Goal: Information Seeking & Learning: Learn about a topic

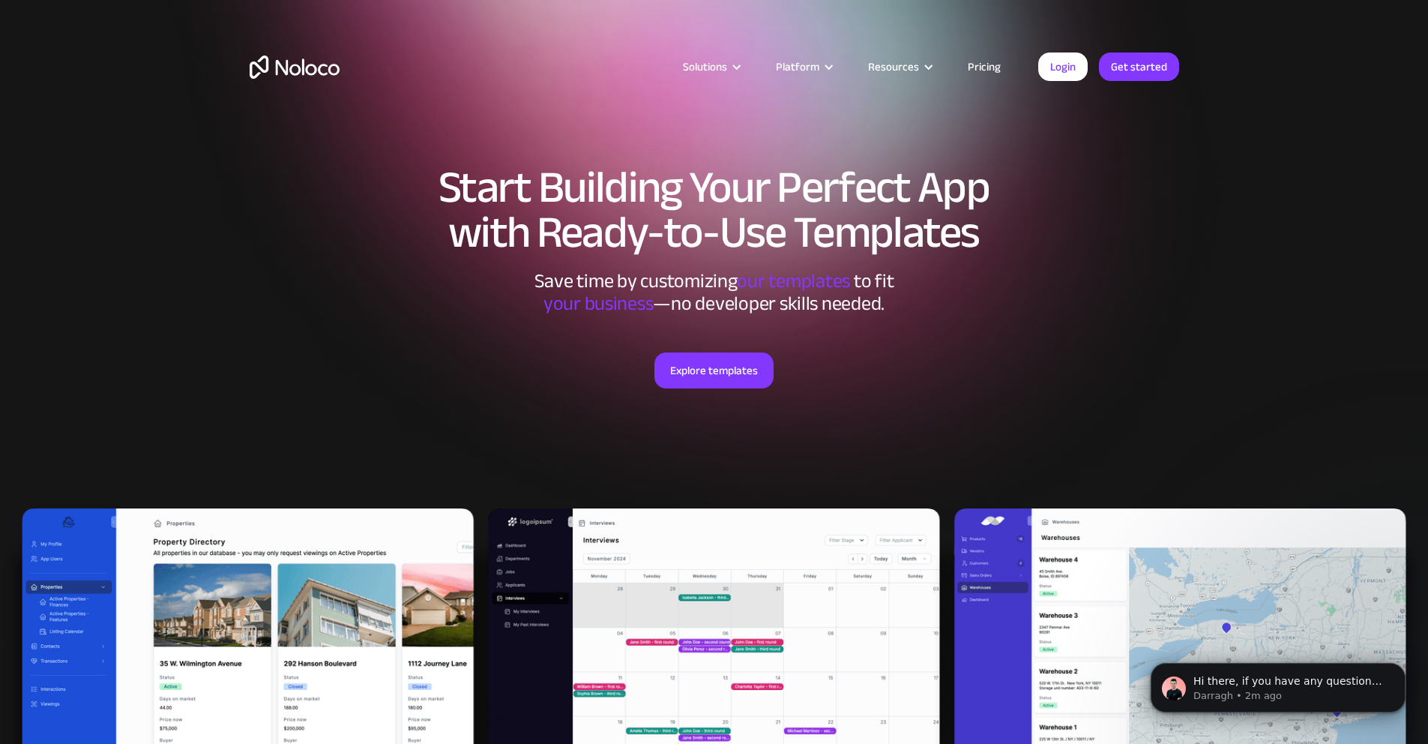
scroll to position [319, 0]
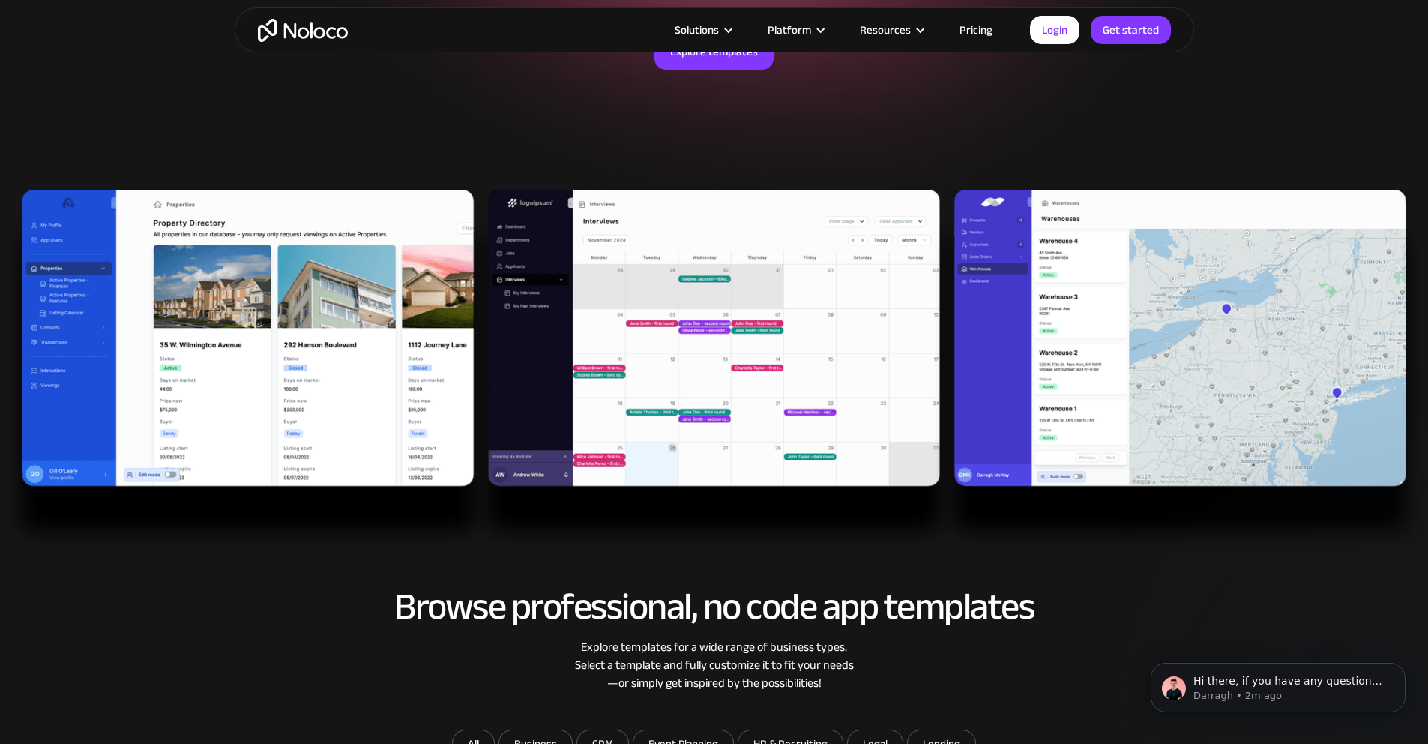
click at [328, 37] on img "home" at bounding box center [303, 30] width 90 height 23
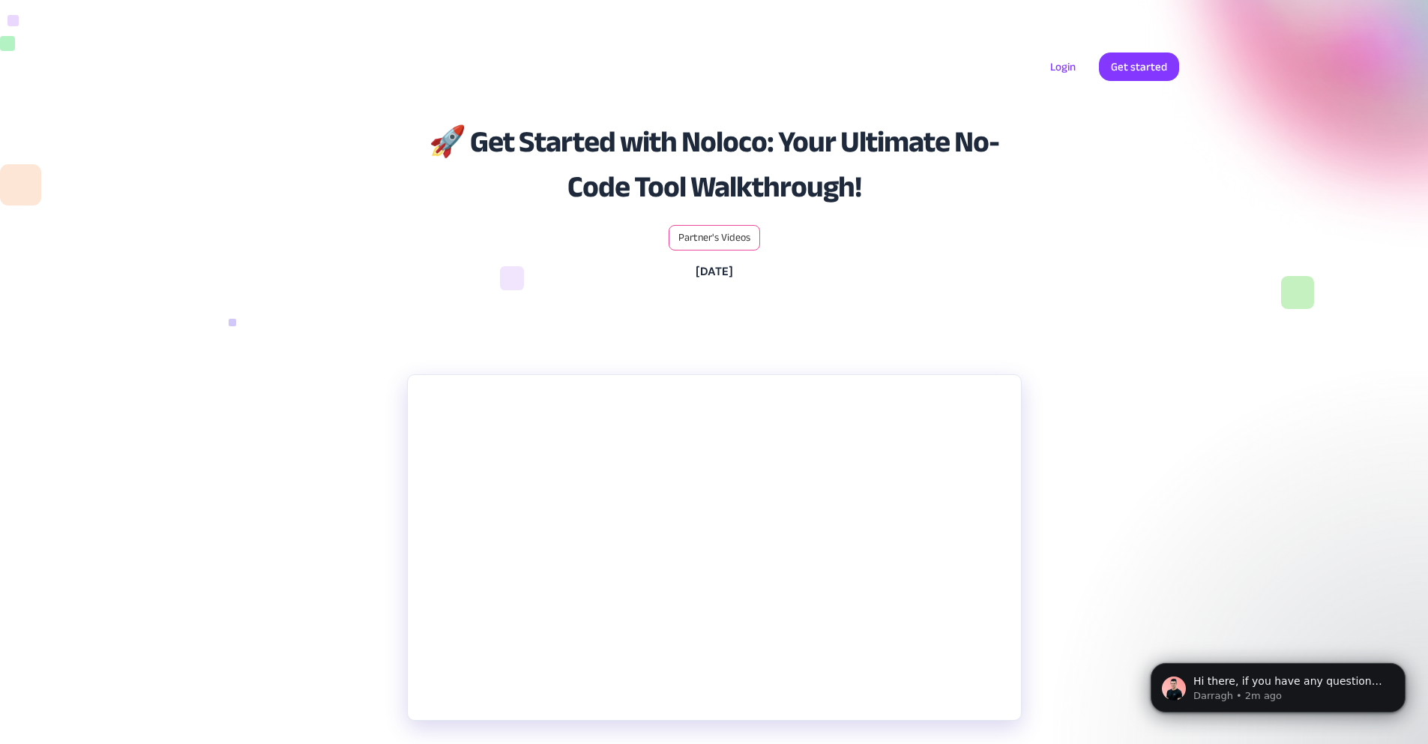
click at [1075, 210] on h1 "🚀 Get Started with Noloco: Your Ultimate No-Code Tool Walkthrough!" at bounding box center [714, 165] width 772 height 90
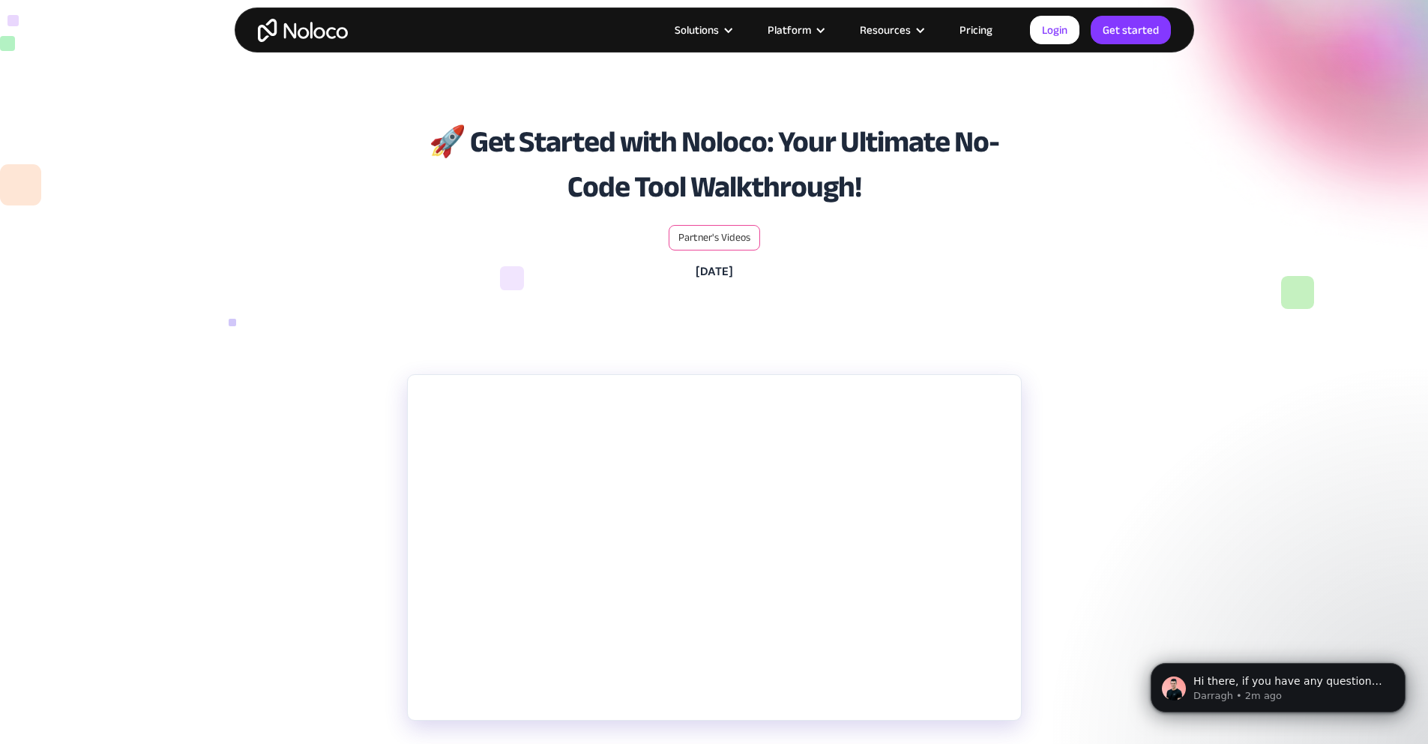
scroll to position [327, 0]
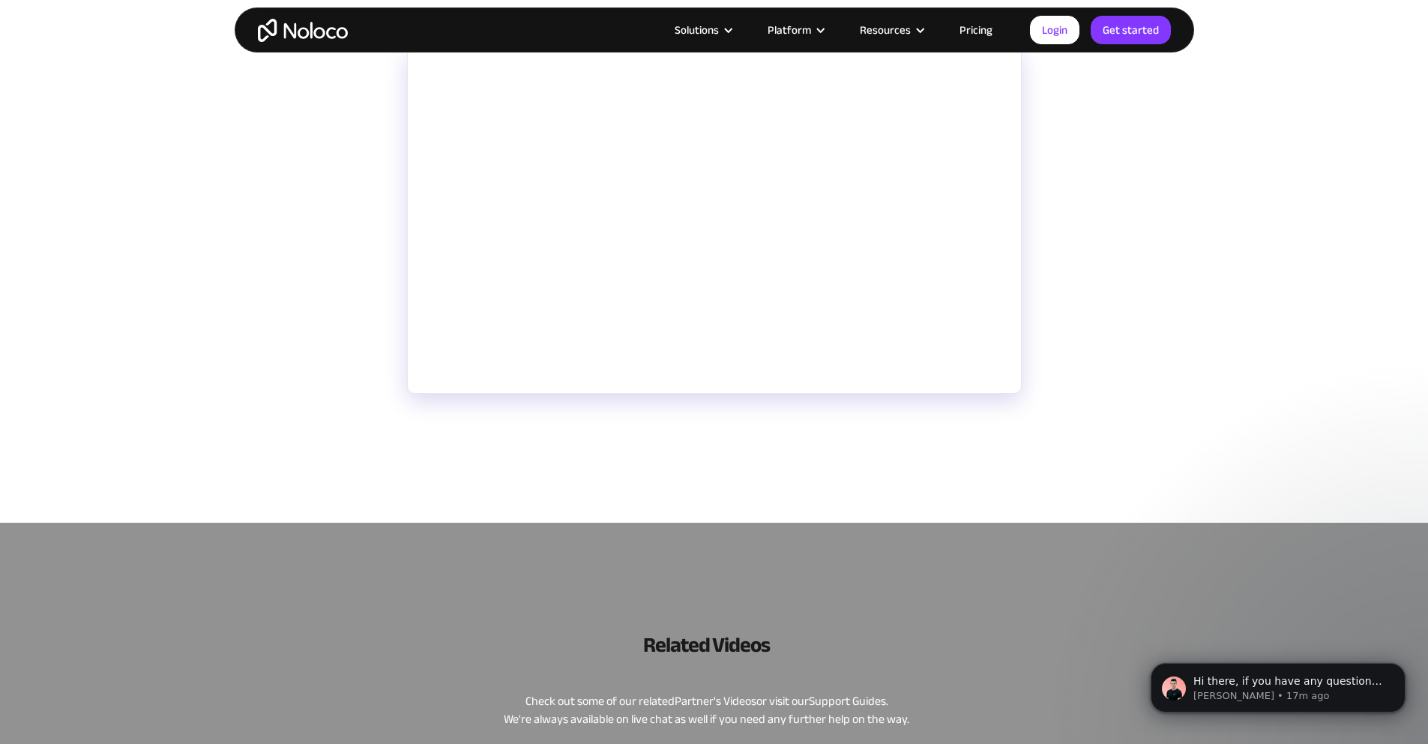
click at [1079, 214] on section "Discover the power of Noloco, a remarkable no-code tool that's revolutionizing …" at bounding box center [714, 277] width 1428 height 490
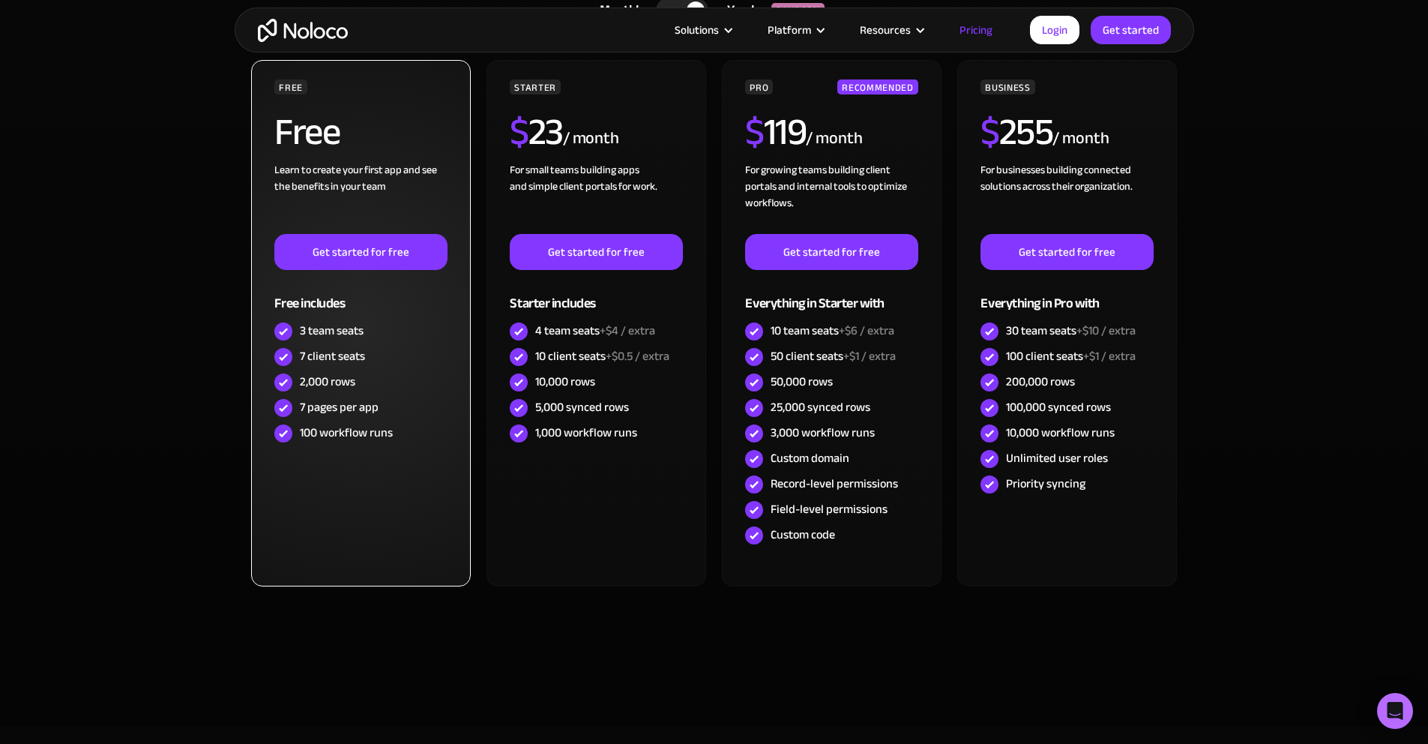
scroll to position [569, 0]
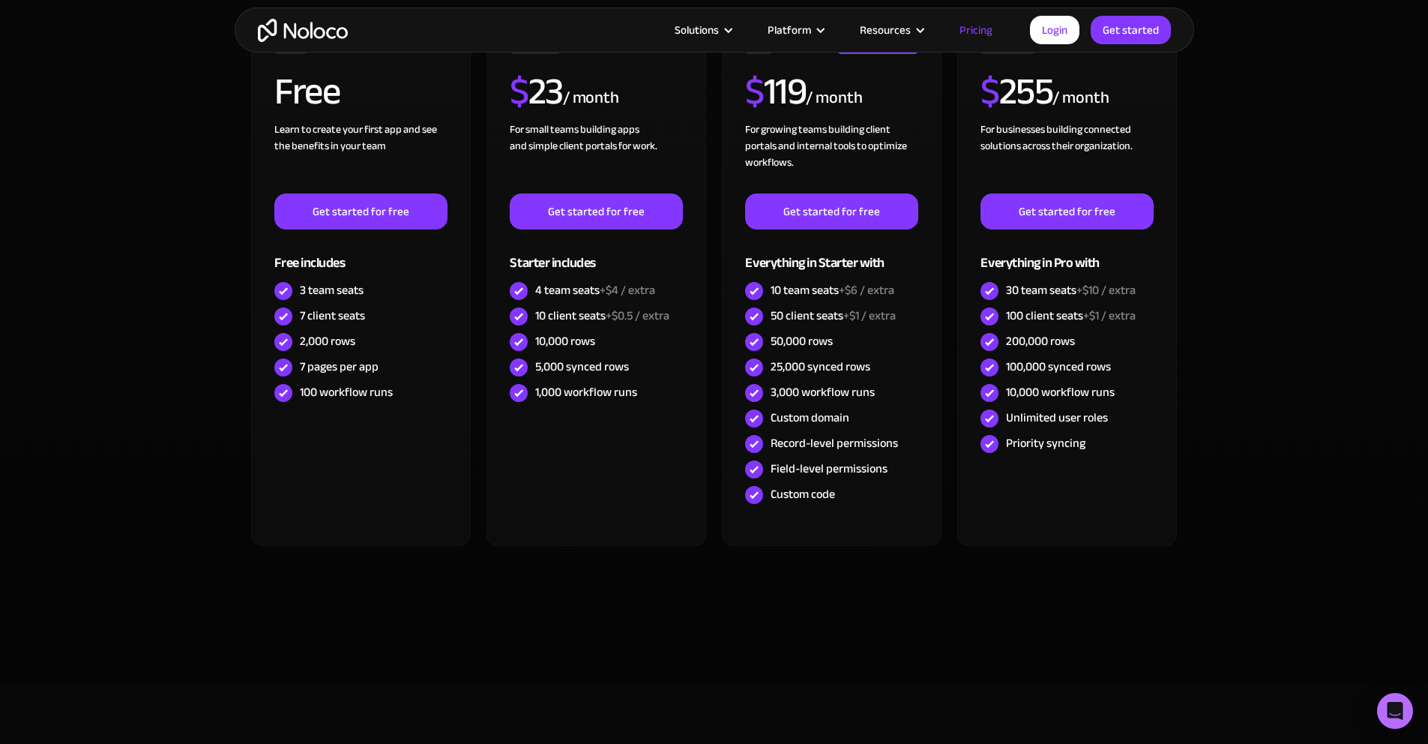
click at [891, 581] on div "FREE Free Learn to create your first app and see the benefits in your team ‍ Ge…" at bounding box center [715, 307] width 930 height 576
click at [892, 582] on div "FREE Free Learn to create your first app and see the benefits in your team ‍ Ge…" at bounding box center [715, 307] width 930 height 576
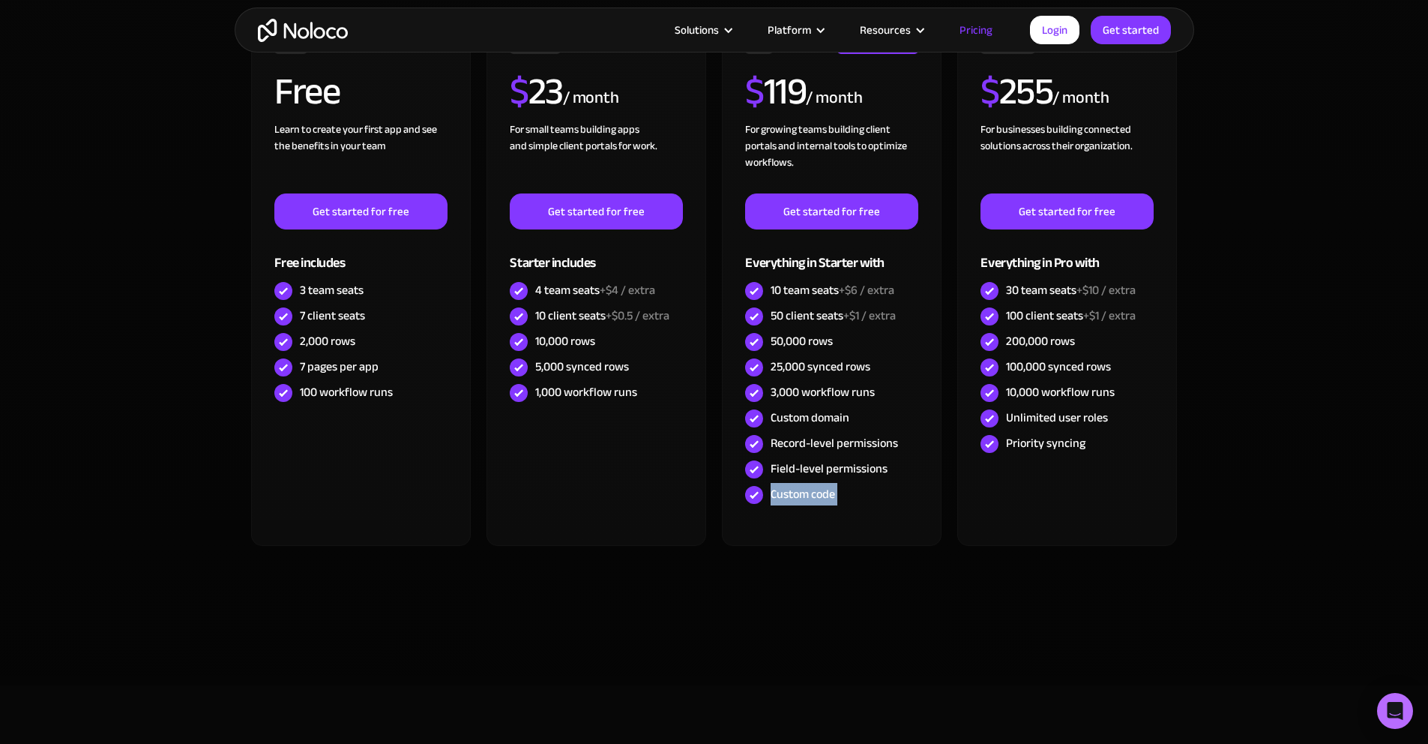
click at [892, 582] on div "FREE Free Learn to create your first app and see the benefits in your team ‍ Ge…" at bounding box center [715, 307] width 930 height 576
click at [890, 585] on div "FREE Free Learn to create your first app and see the benefits in your team ‍ Ge…" at bounding box center [715, 307] width 930 height 576
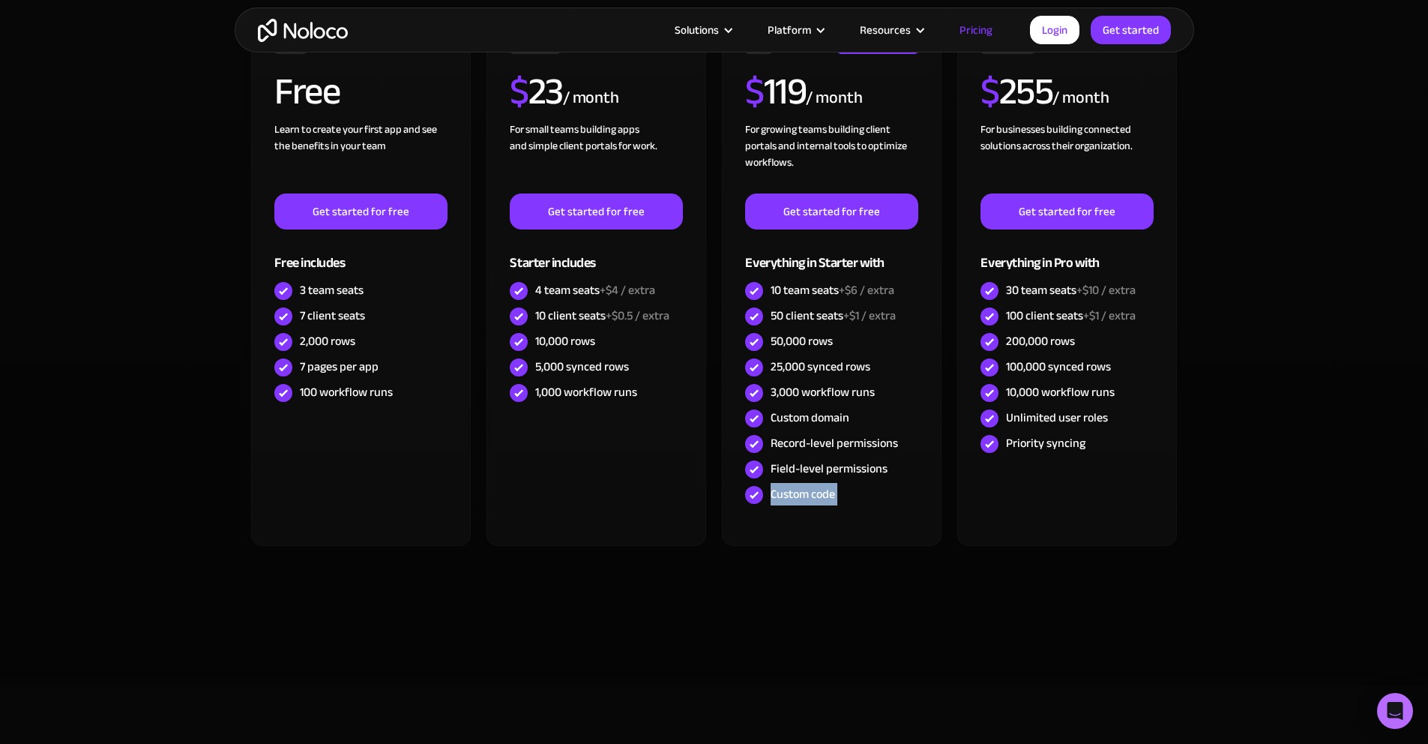
click at [890, 585] on div "FREE Free Learn to create your first app and see the benefits in your team ‍ Ge…" at bounding box center [715, 307] width 930 height 576
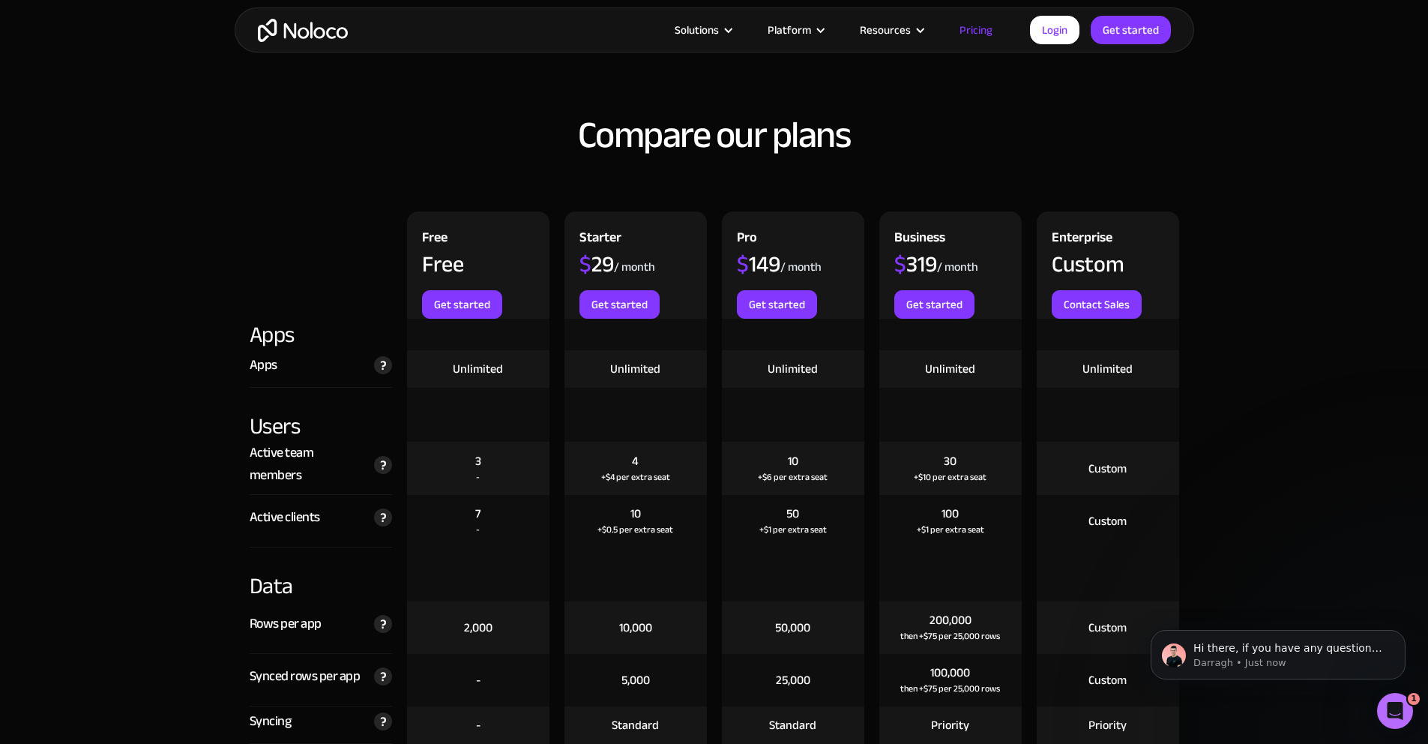
scroll to position [1702, 0]
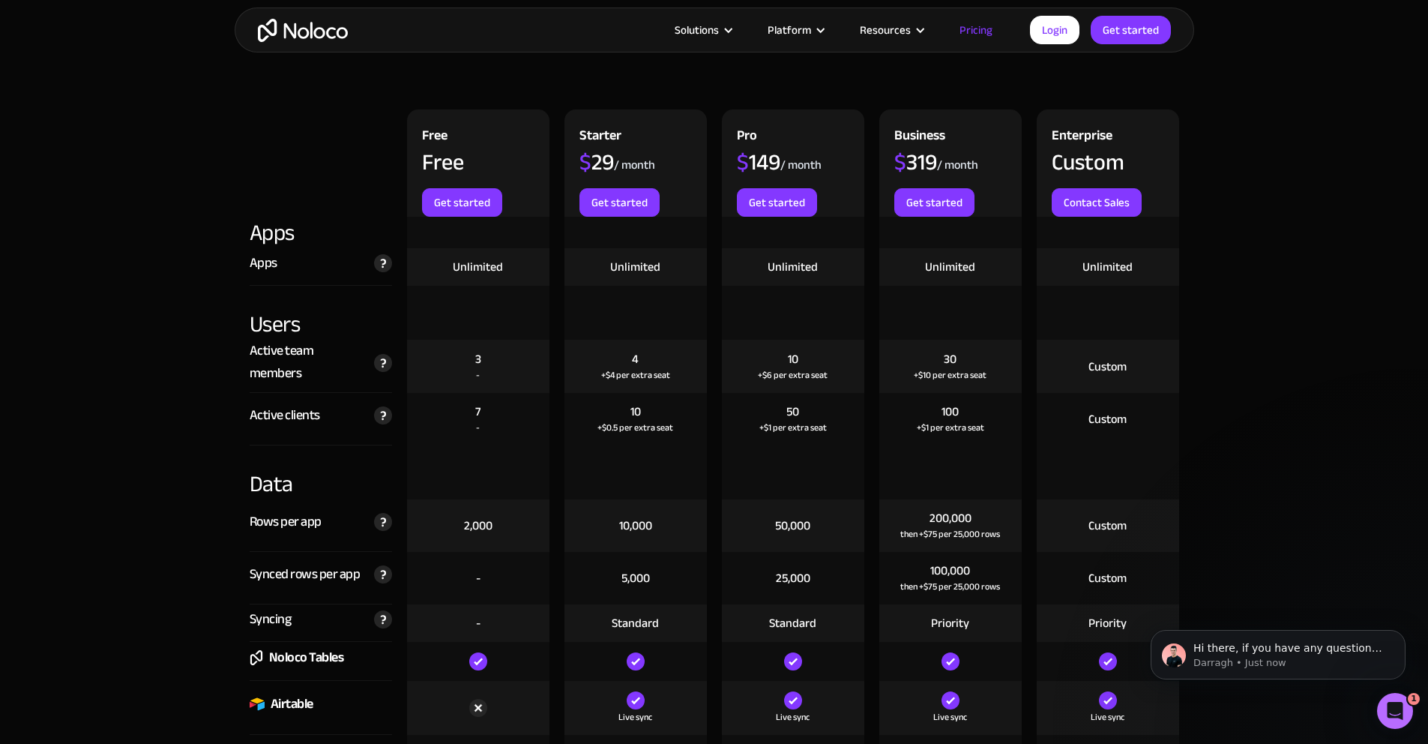
click at [1397, 712] on icon "Open Intercom Messenger" at bounding box center [1395, 711] width 25 height 25
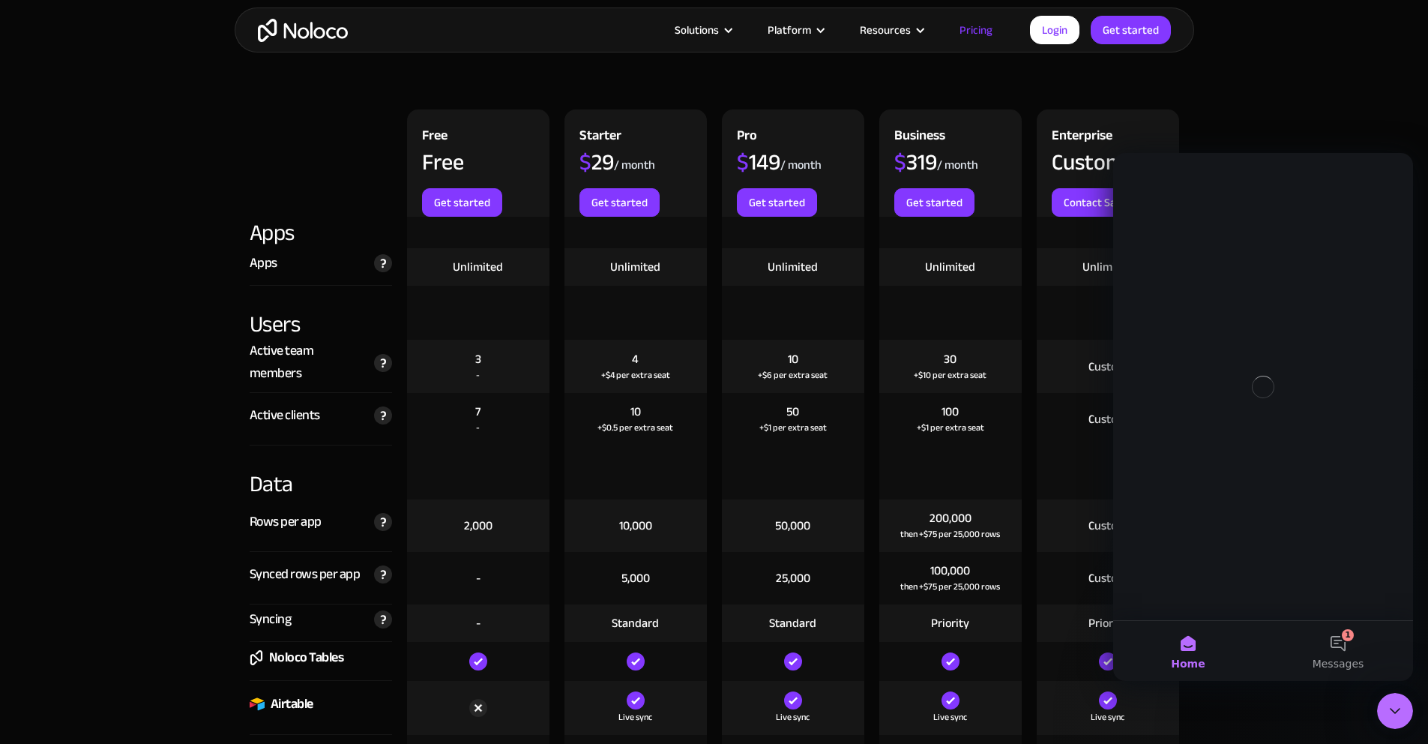
scroll to position [0, 0]
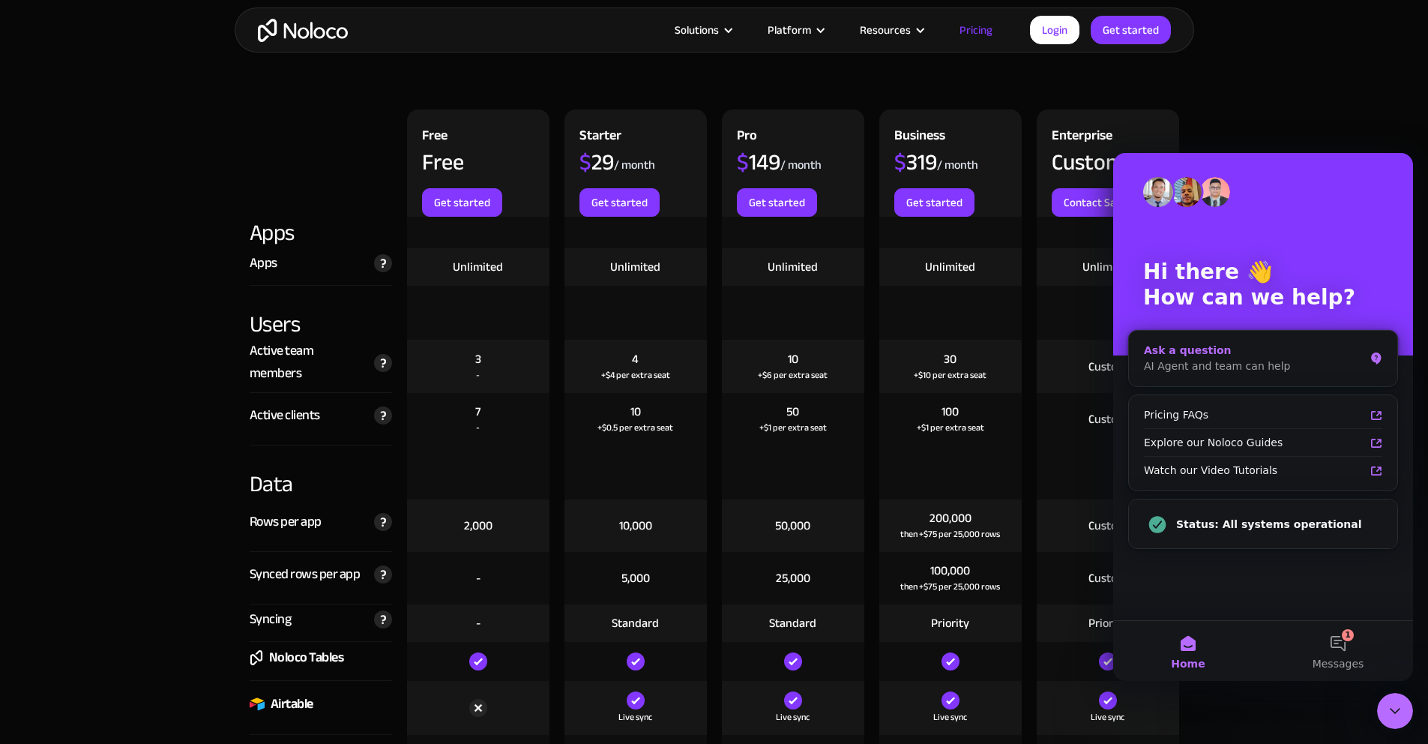
click at [1241, 353] on div "Ask a question" at bounding box center [1254, 351] width 220 height 16
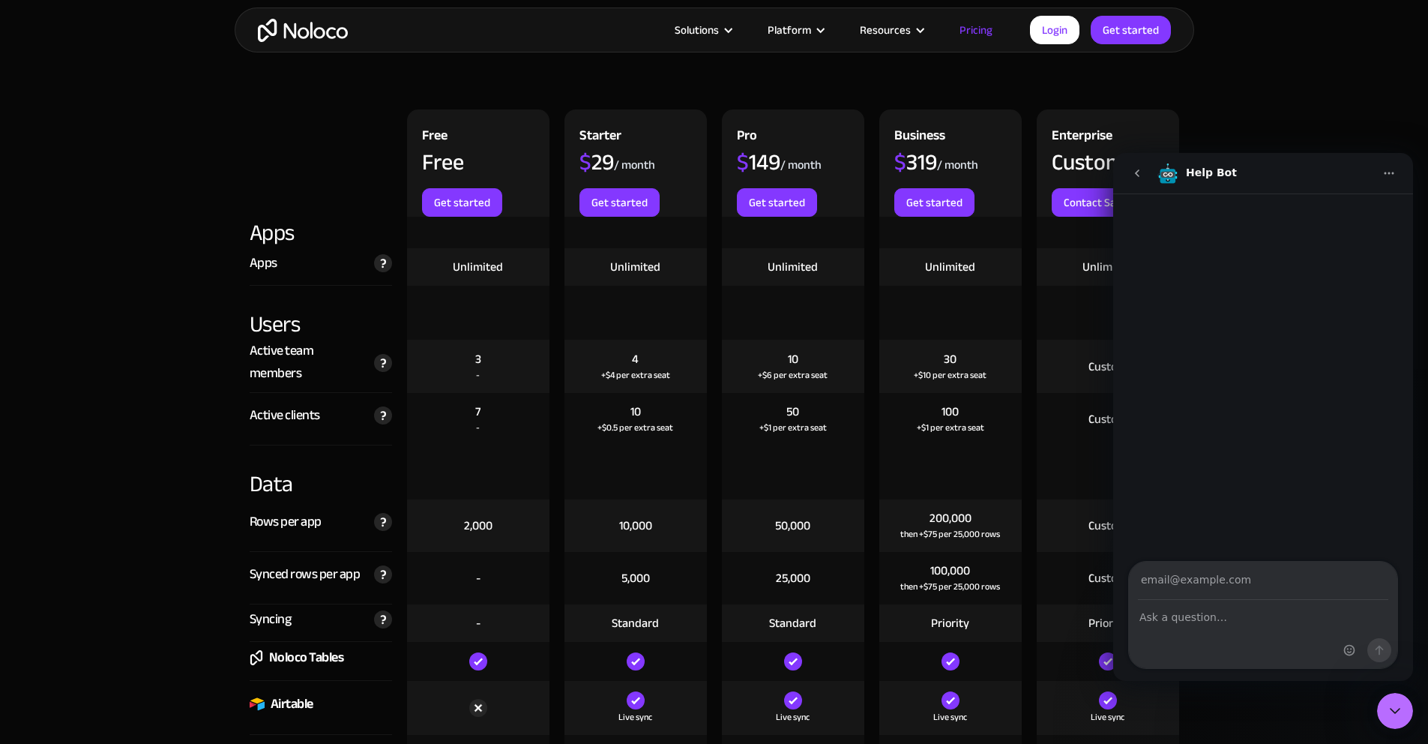
click at [1312, 425] on div "Intercom messenger" at bounding box center [1263, 378] width 300 height 370
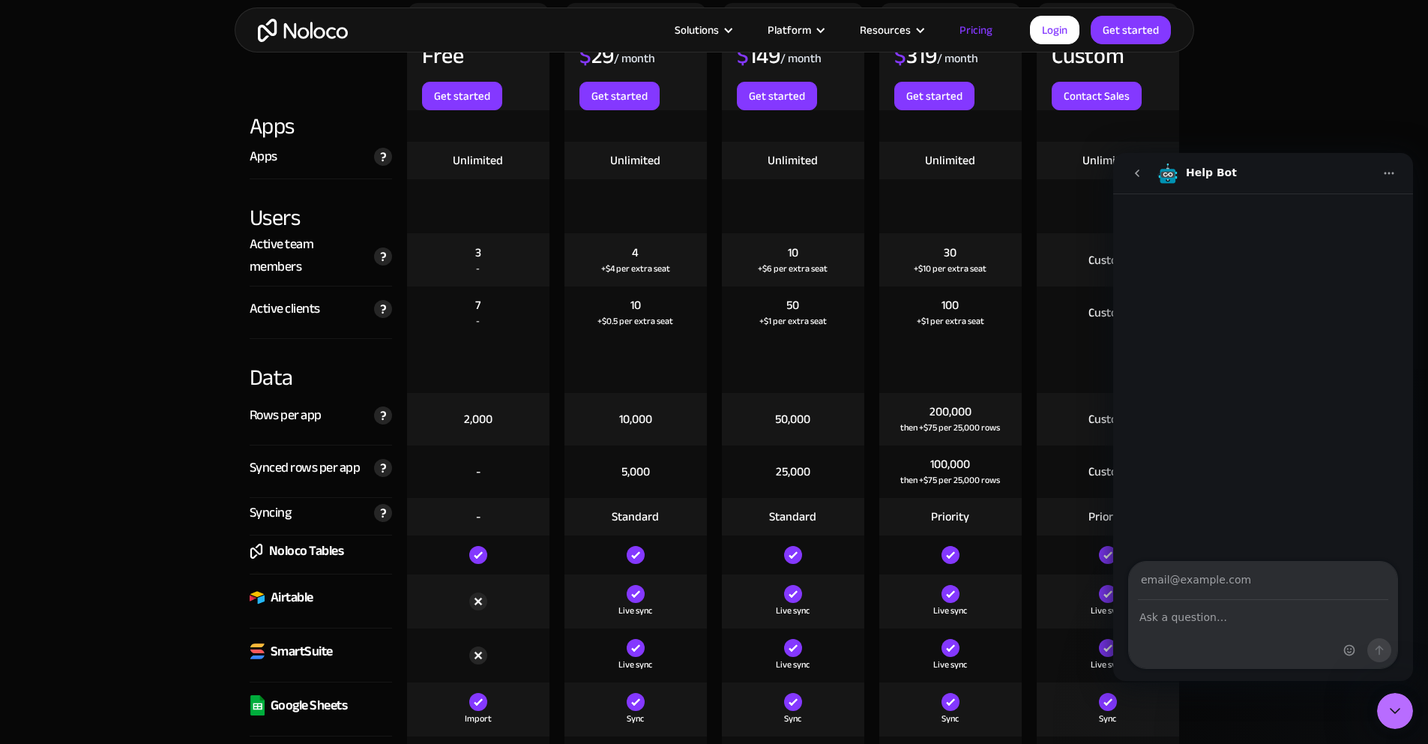
scroll to position [2537, 0]
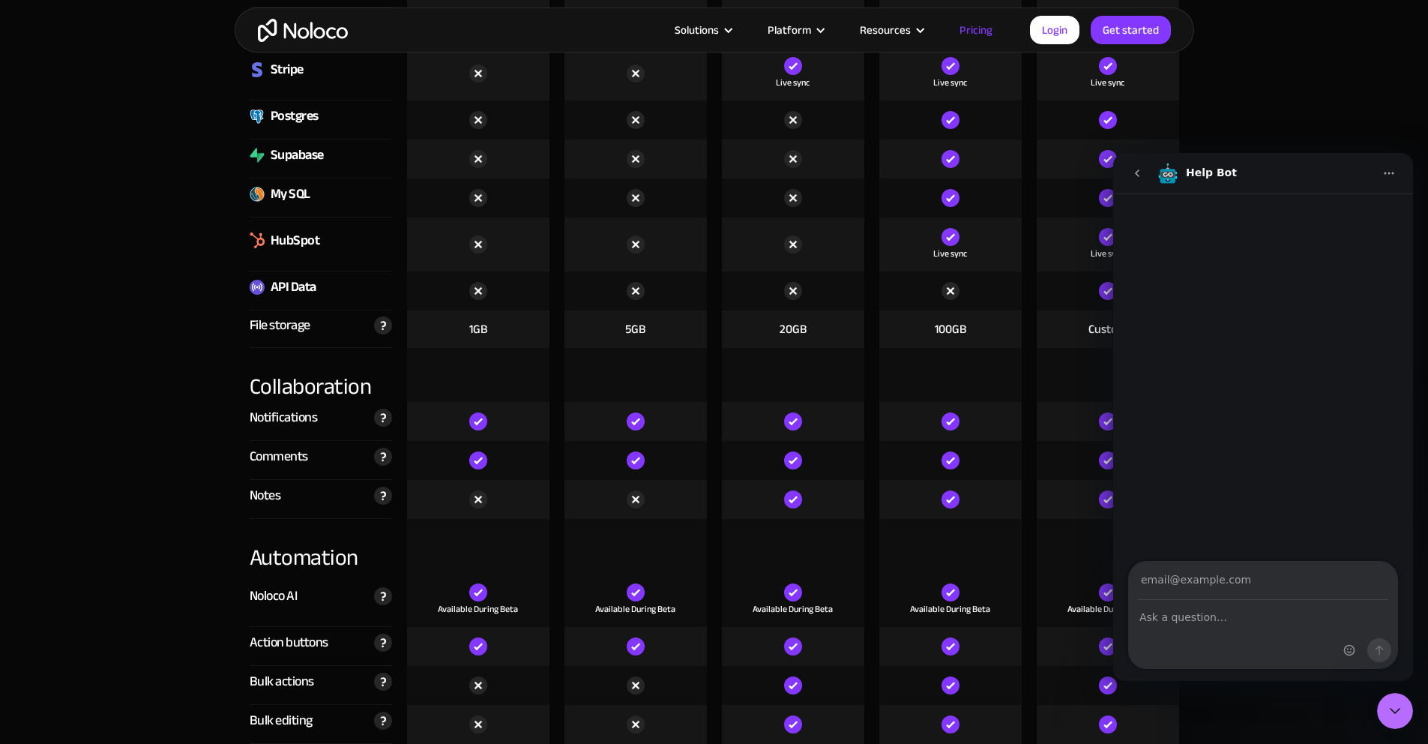
click at [1389, 170] on icon "Home" at bounding box center [1389, 173] width 12 height 12
click at [1138, 169] on icon "go back" at bounding box center [1137, 173] width 12 height 12
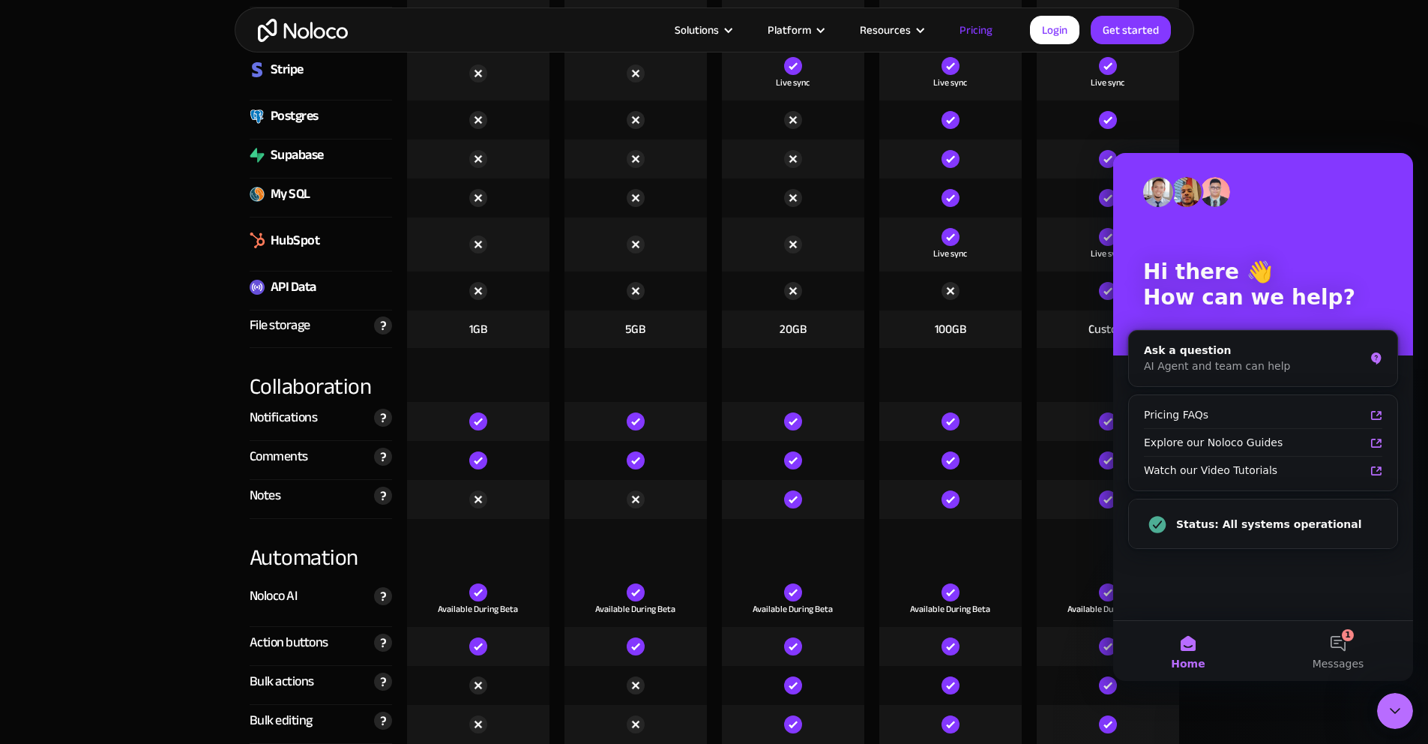
click at [1404, 715] on div "Close Intercom Messenger" at bounding box center [1395, 711] width 36 height 36
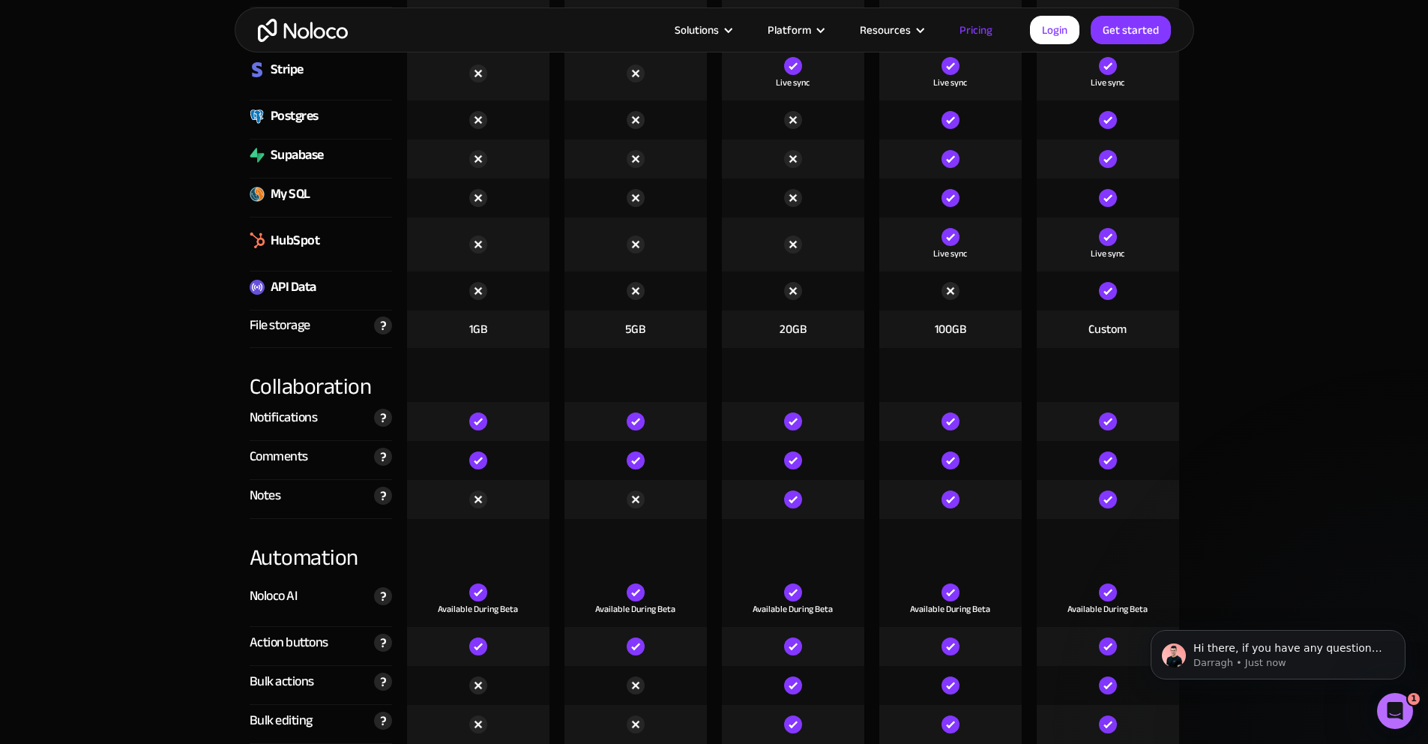
scroll to position [2655, 0]
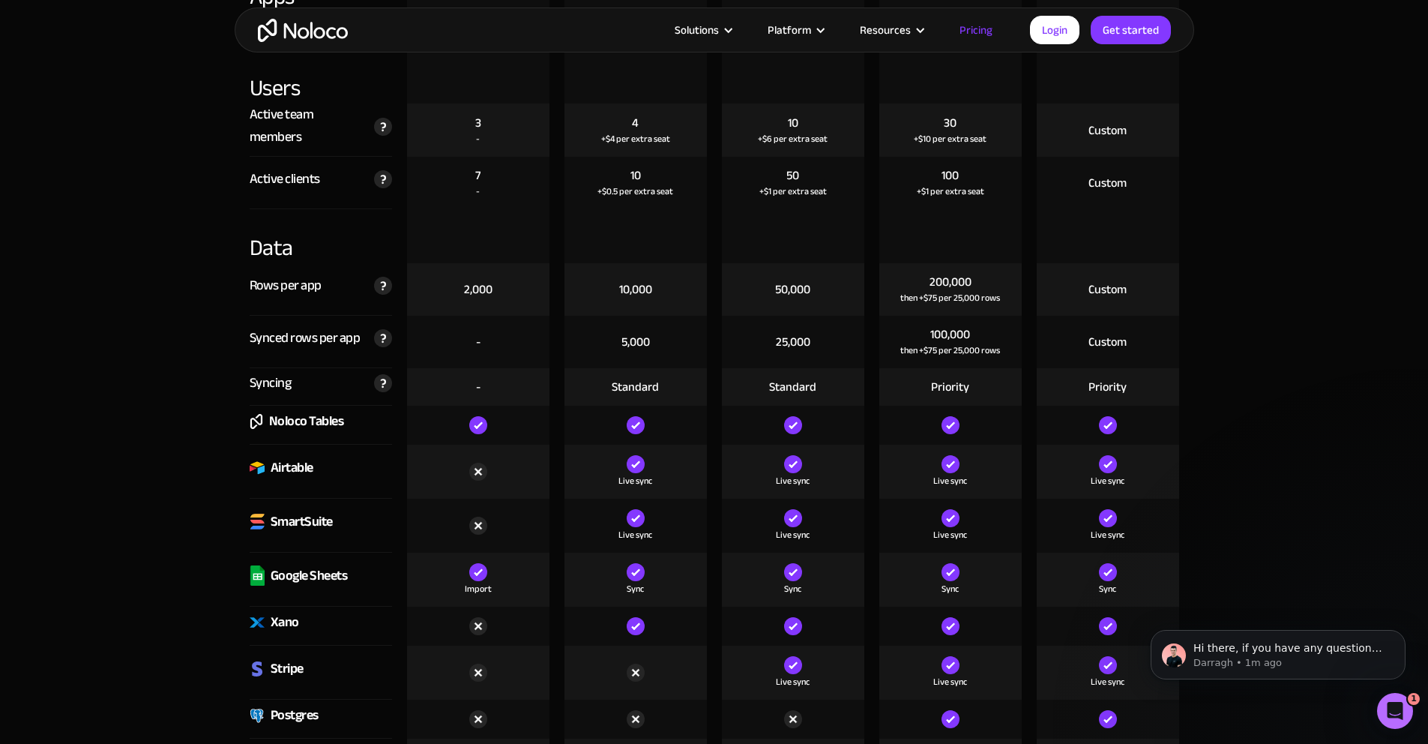
scroll to position [1872, 0]
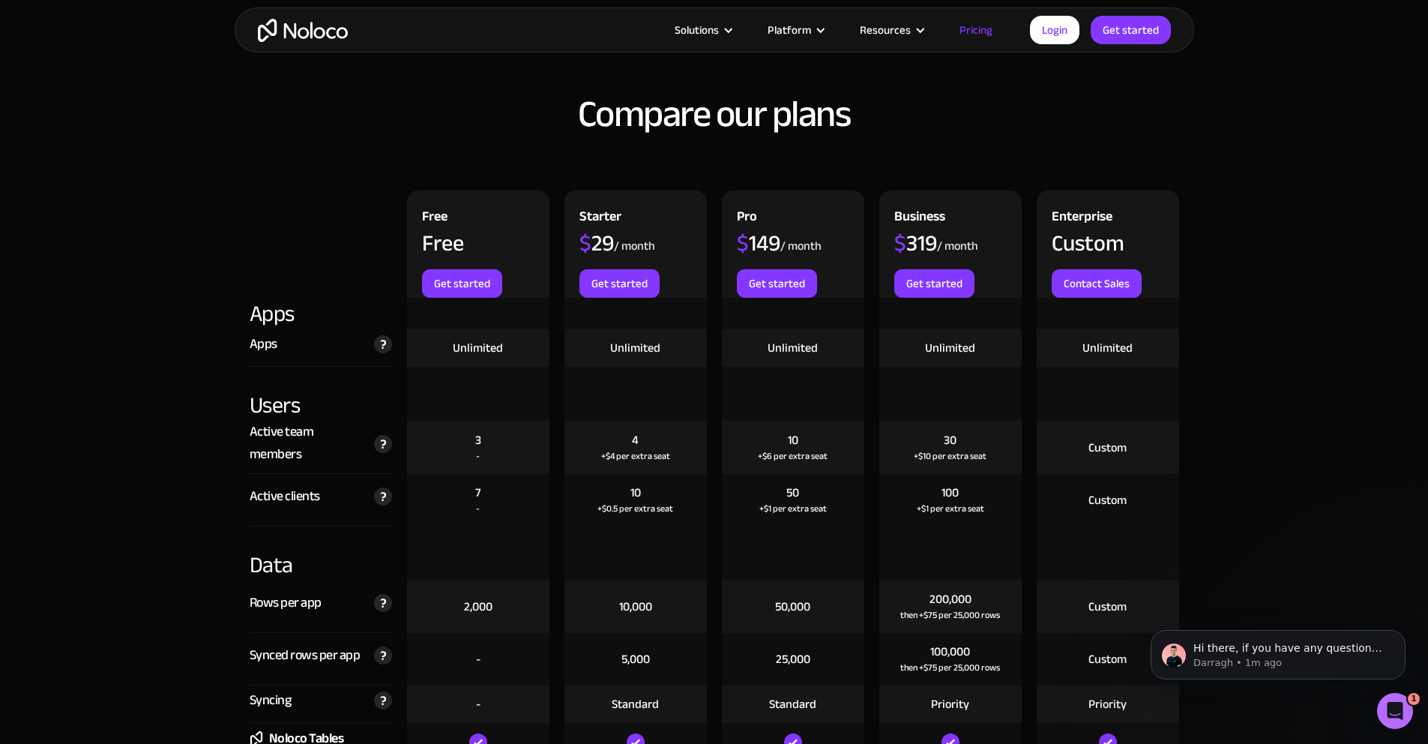
scroll to position [1544, 0]
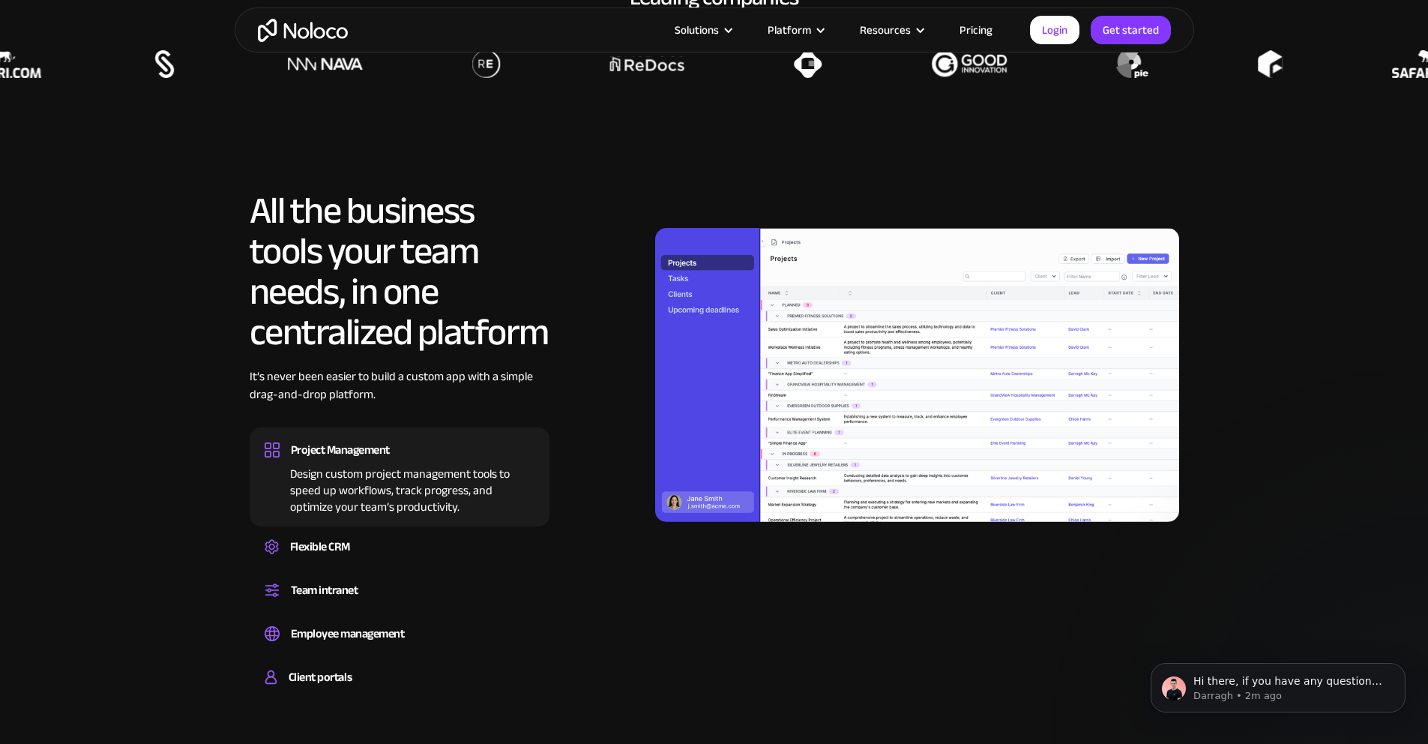
scroll to position [1506, 0]
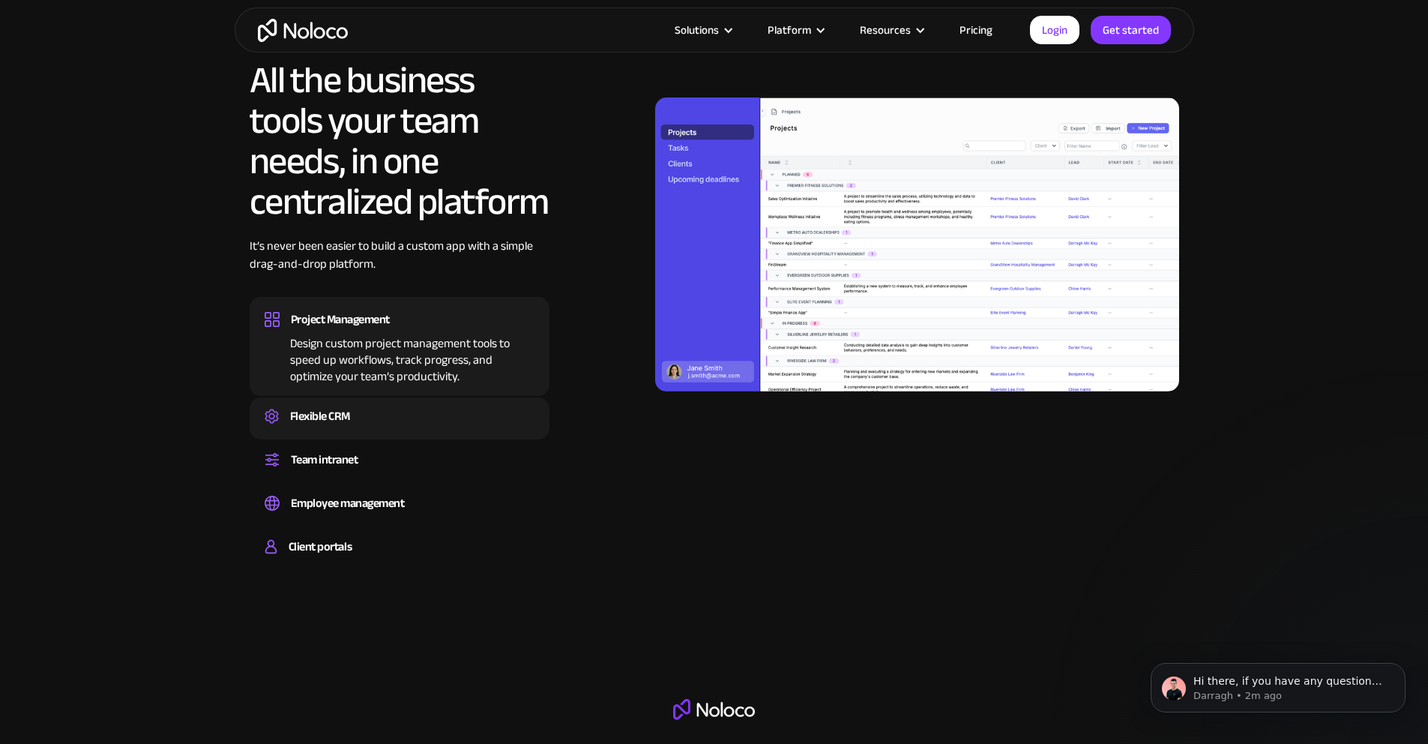
click at [406, 427] on div "Flexible CRM" at bounding box center [400, 416] width 270 height 22
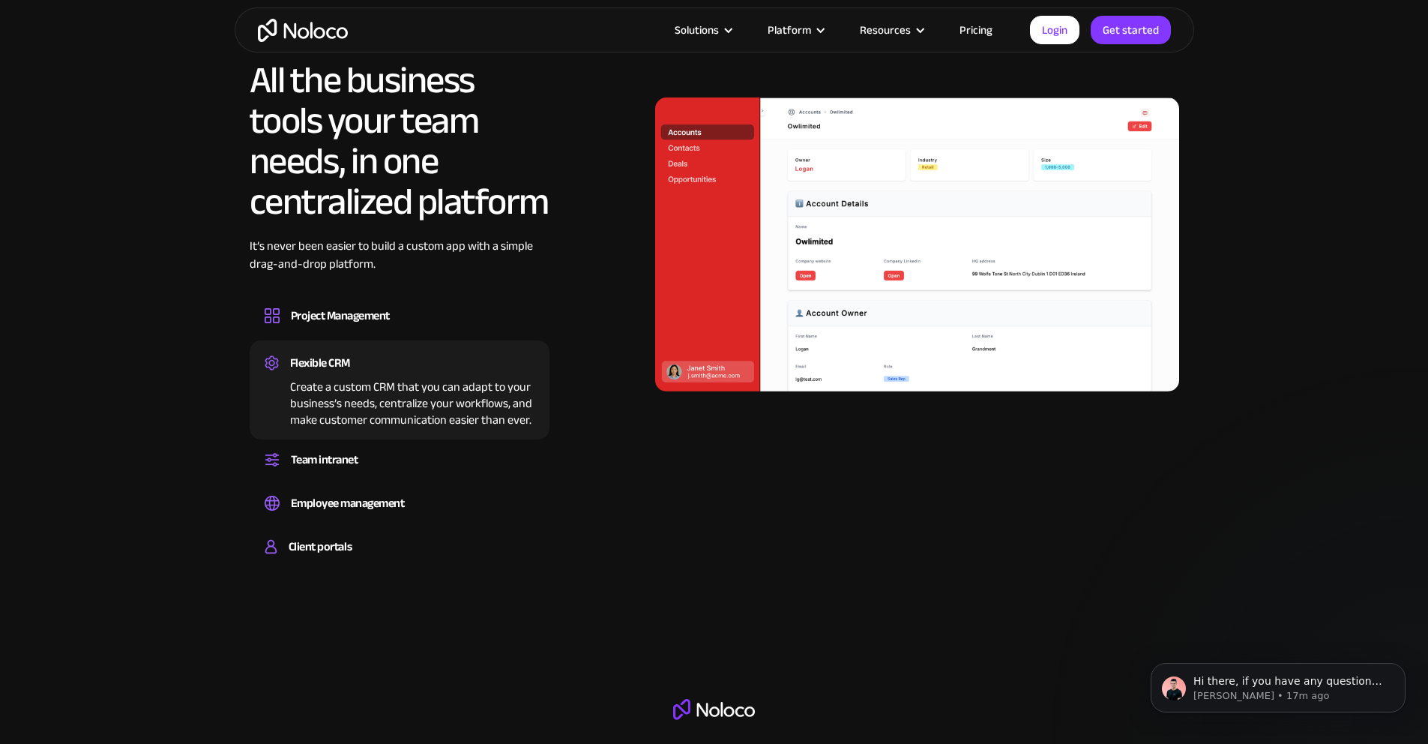
click at [1186, 234] on div "All the business tools your team needs, in one centralized platform It’s never …" at bounding box center [715, 315] width 960 height 511
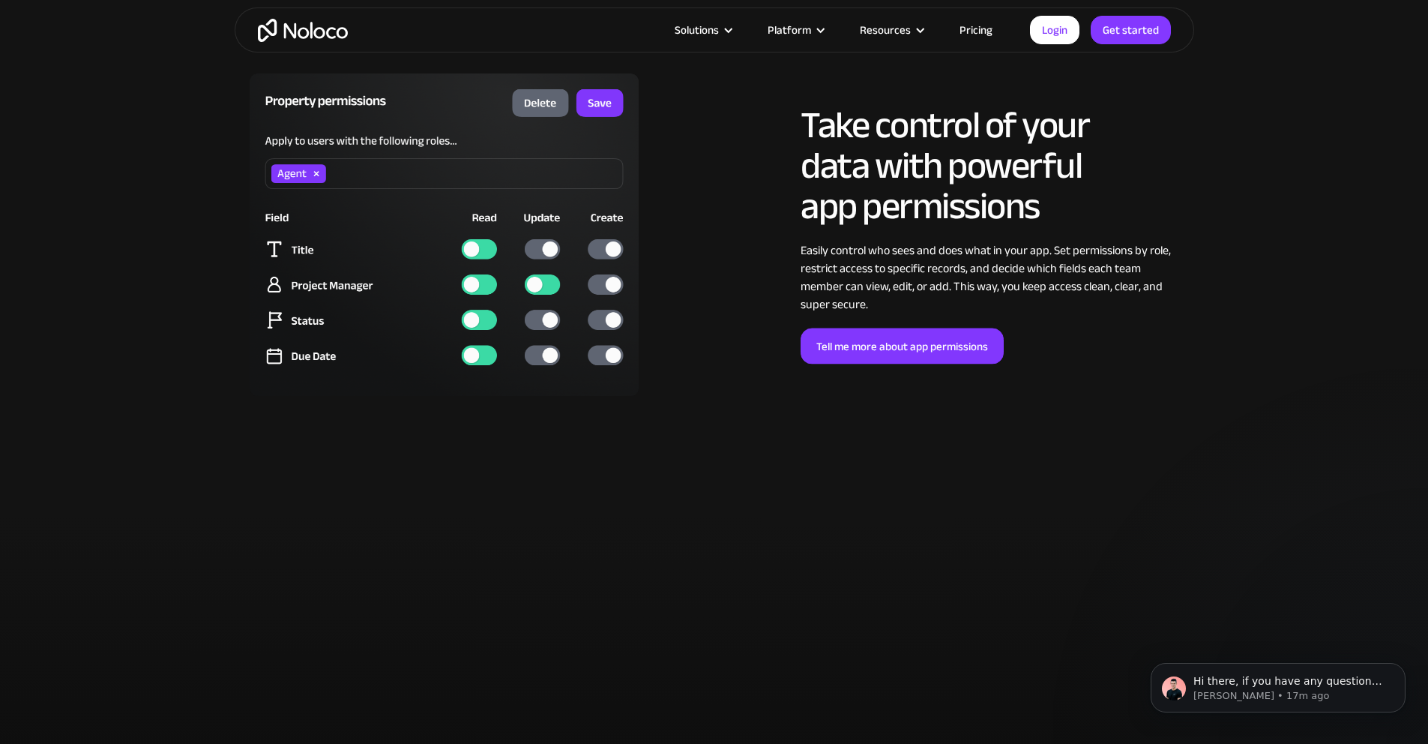
scroll to position [3834, 0]
